Goal: Transaction & Acquisition: Purchase product/service

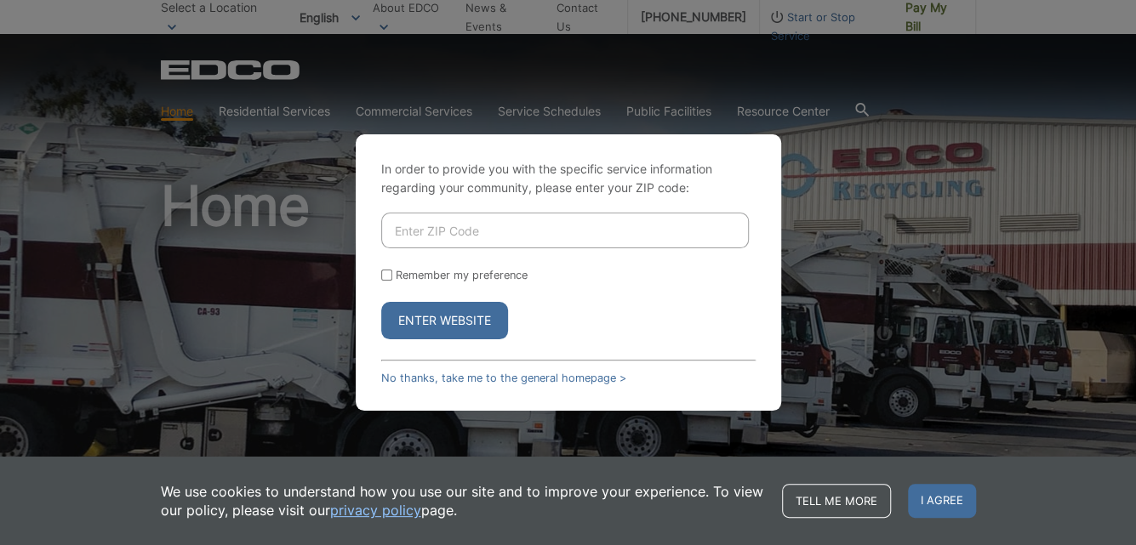
click at [438, 317] on button "Enter Website" at bounding box center [444, 320] width 127 height 37
click at [478, 375] on link "No thanks, take me to the general homepage >" at bounding box center [503, 378] width 245 height 13
click at [530, 383] on link "No thanks, take me to the general homepage >" at bounding box center [503, 378] width 245 height 13
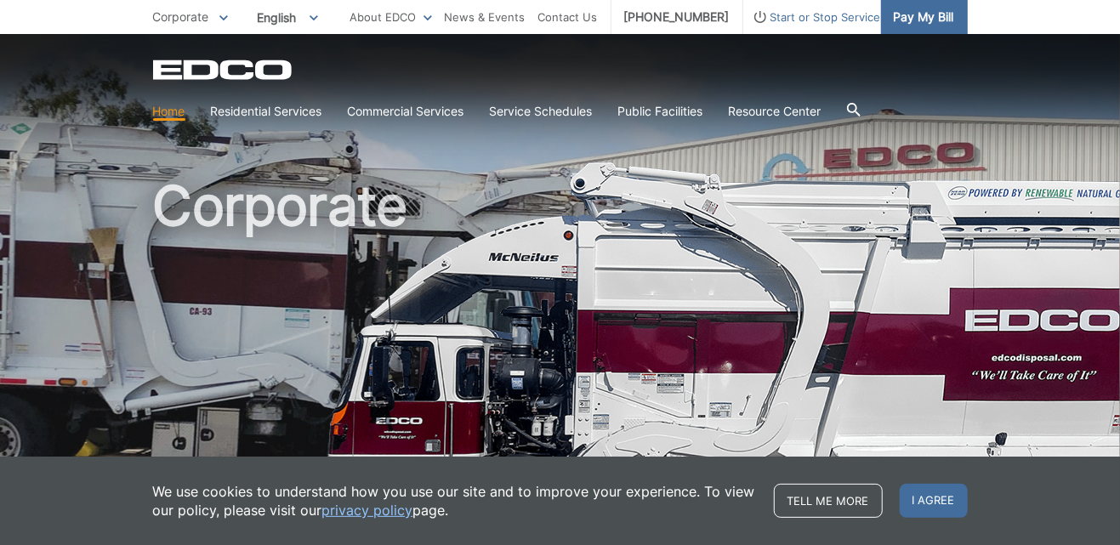
click at [919, 15] on span "Pay My Bill" at bounding box center [924, 17] width 60 height 19
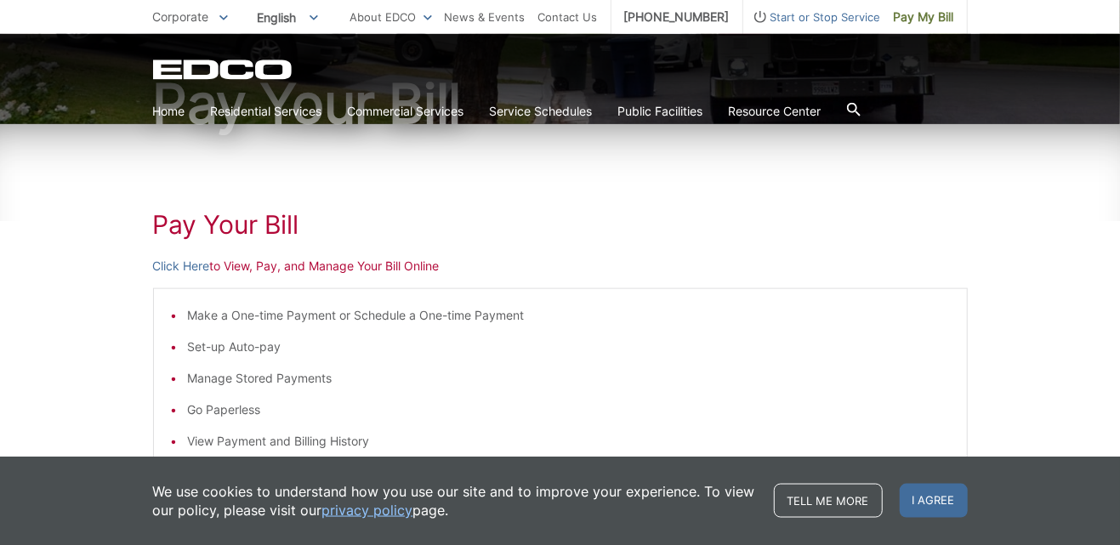
scroll to position [193, 0]
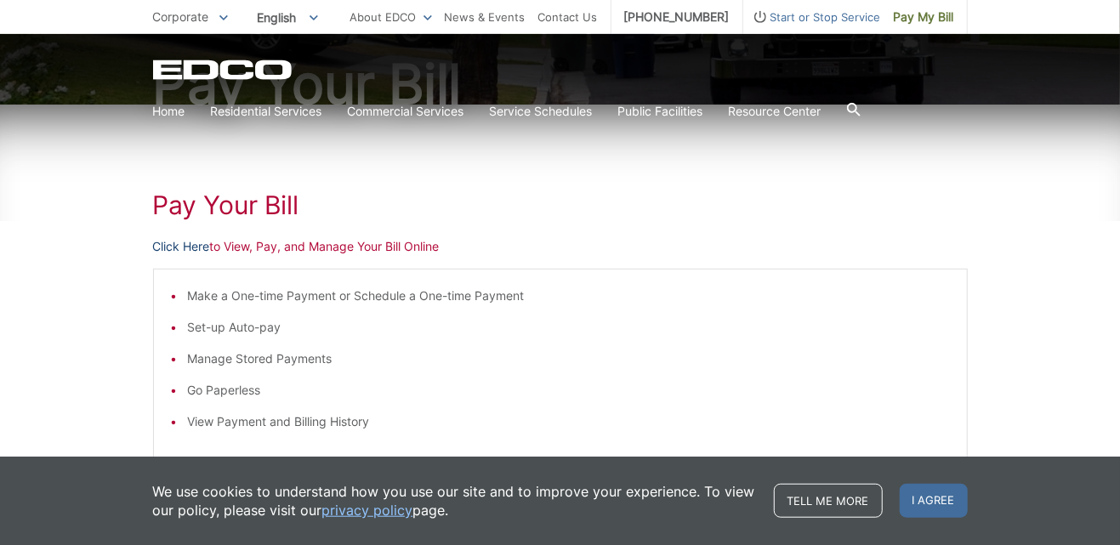
click at [180, 245] on link "Click Here" at bounding box center [181, 246] width 57 height 19
